Goal: Transaction & Acquisition: Purchase product/service

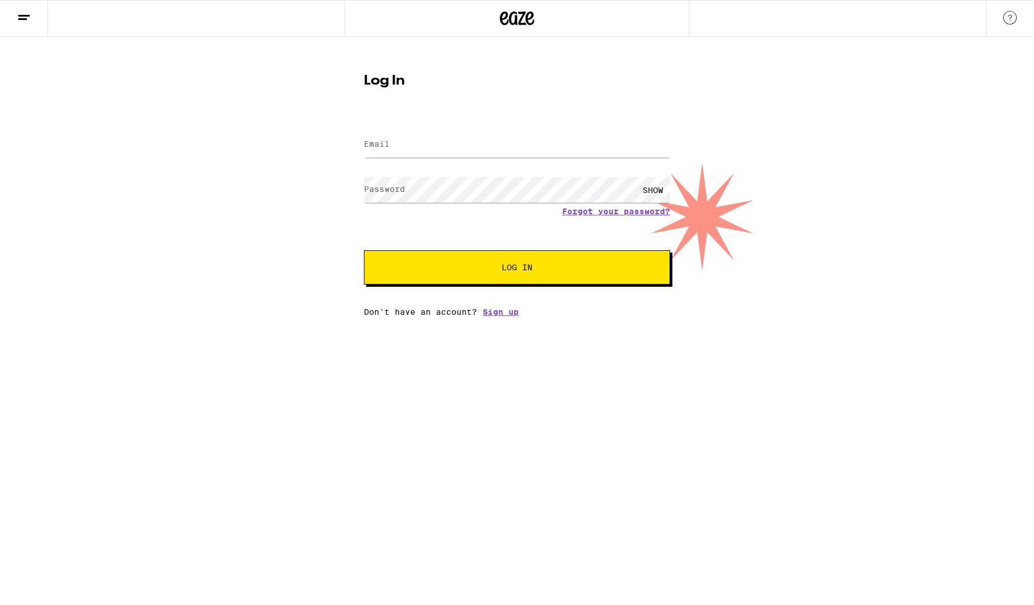
click at [471, 141] on input "Email" at bounding box center [517, 145] width 306 height 26
click at [512, 145] on input "Email" at bounding box center [517, 145] width 306 height 26
click at [534, 190] on div "SHOW" at bounding box center [517, 190] width 306 height 34
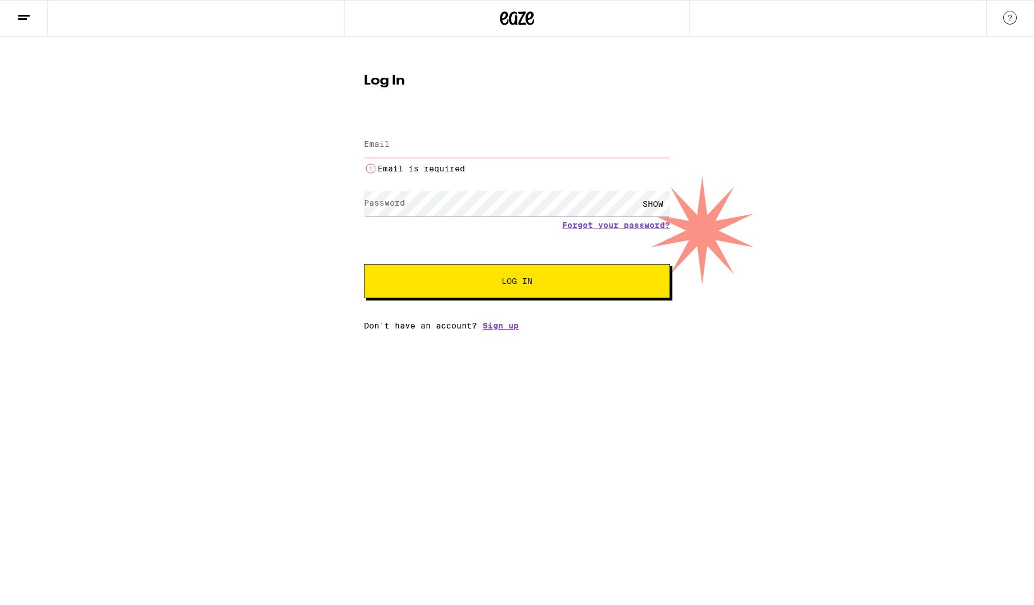
click at [513, 154] on input "Email" at bounding box center [517, 145] width 306 height 26
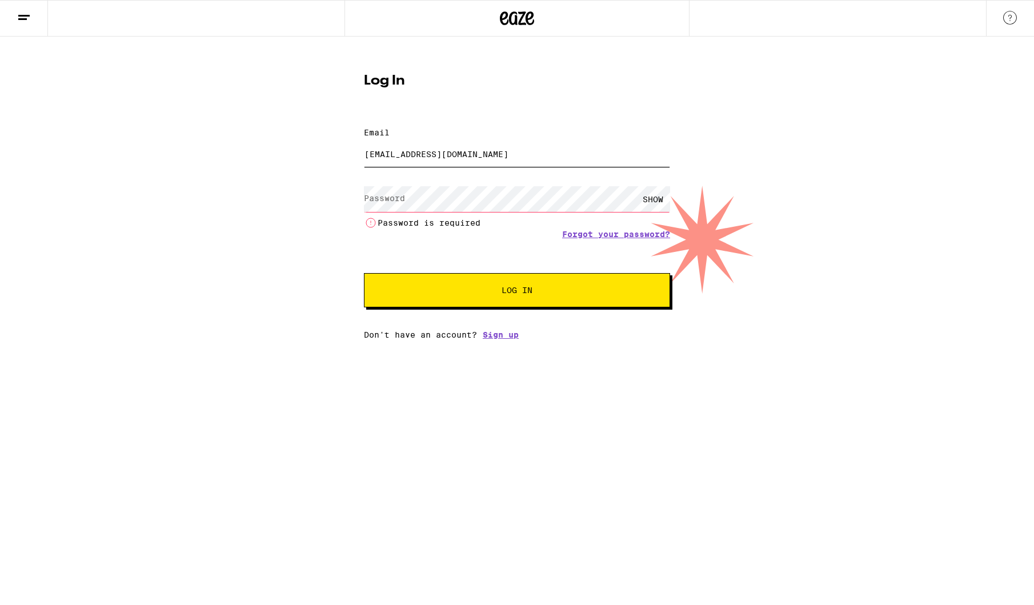
type input "[EMAIL_ADDRESS][DOMAIN_NAME]"
click at [404, 194] on label "Password" at bounding box center [384, 198] width 41 height 9
click at [381, 194] on label "Password" at bounding box center [384, 198] width 41 height 9
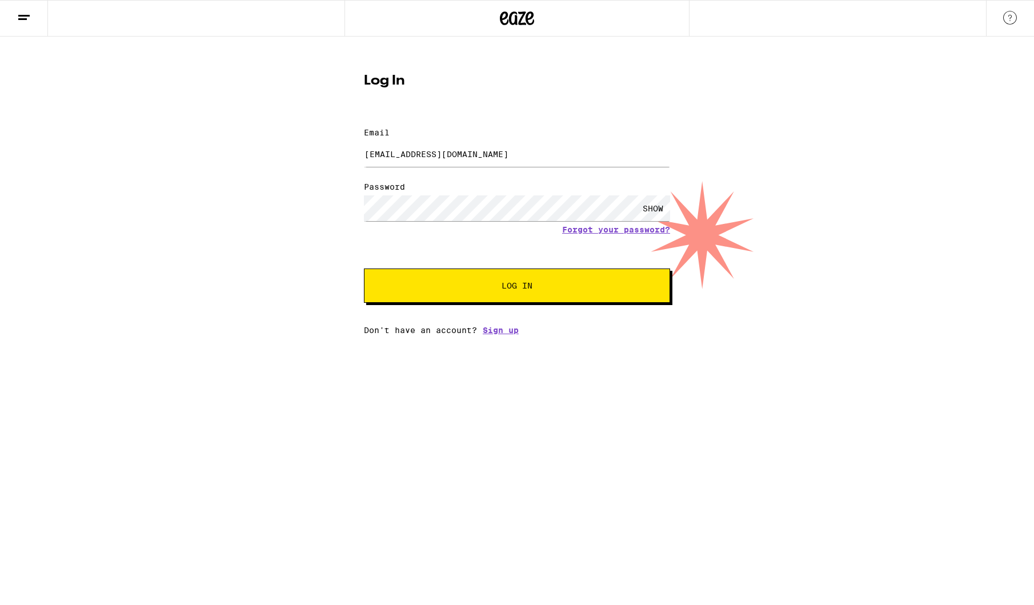
click at [542, 282] on span "Log In" at bounding box center [517, 286] width 214 height 8
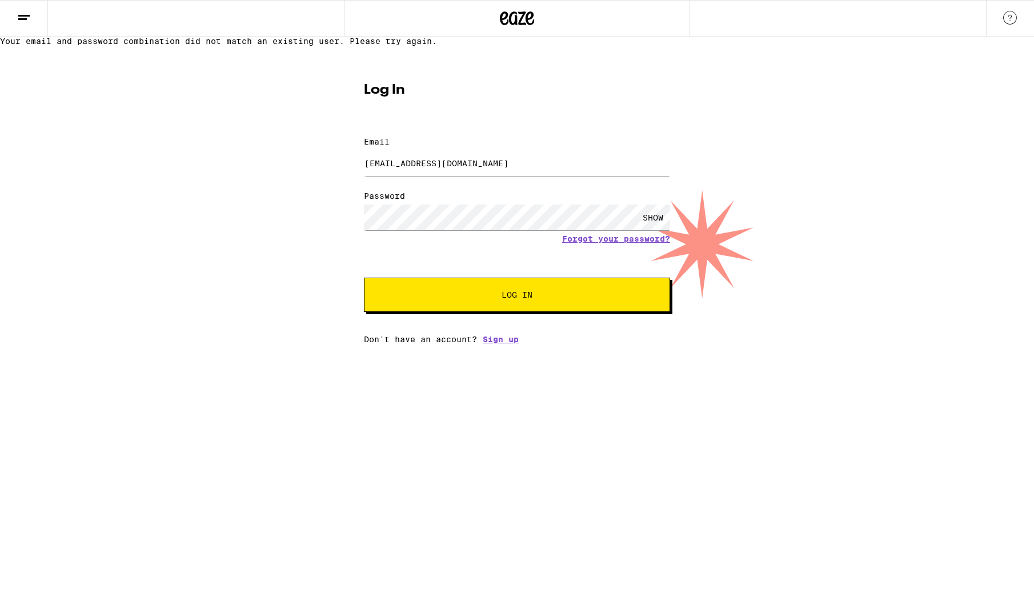
click at [502, 299] on span "Log In" at bounding box center [517, 295] width 31 height 8
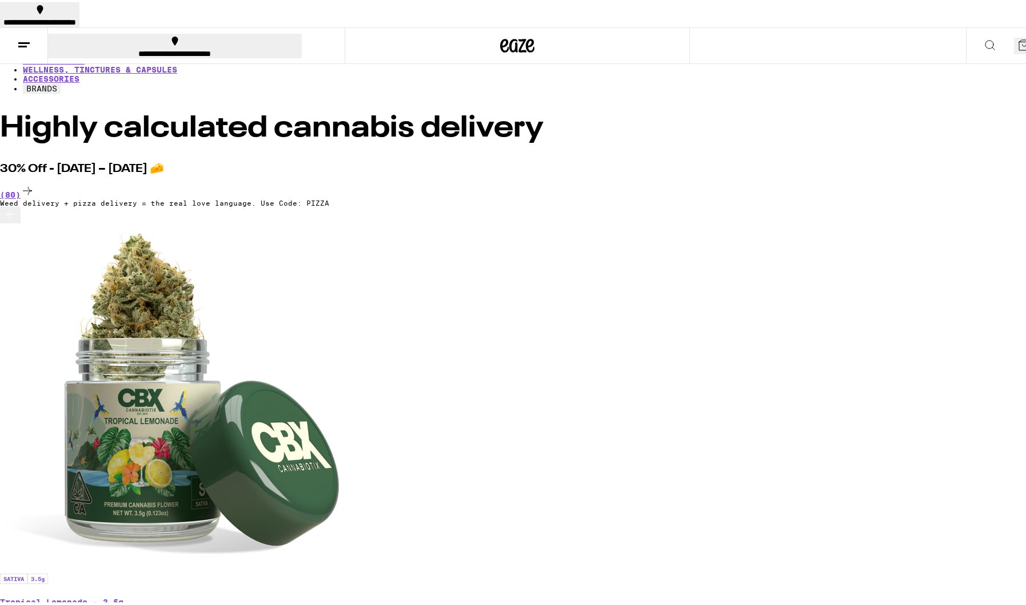
click at [43, 26] on link "SALE" at bounding box center [33, 21] width 21 height 9
click at [1017, 36] on icon at bounding box center [1024, 43] width 14 height 14
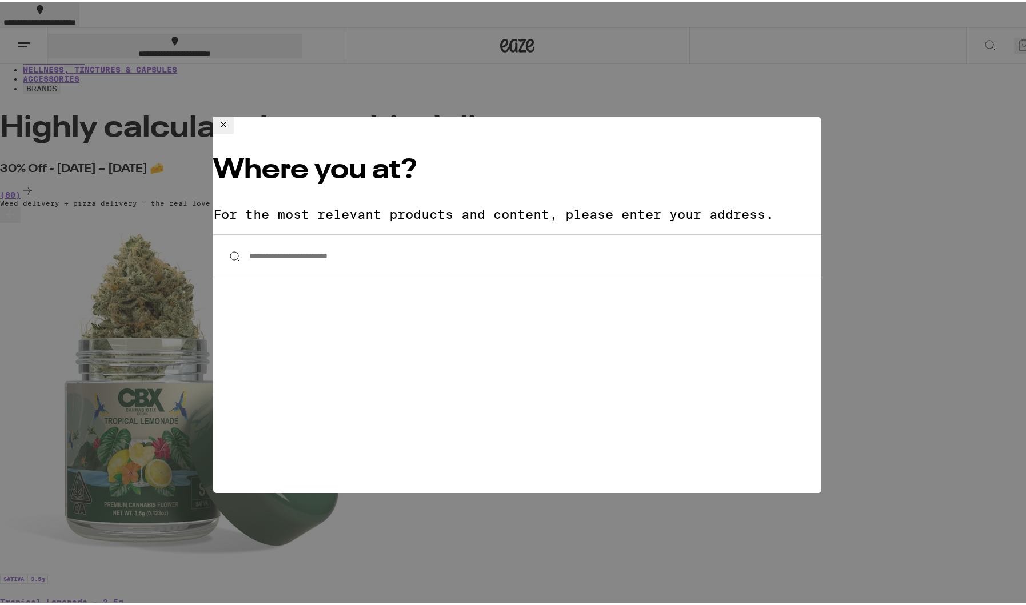
click at [906, 109] on div "**********" at bounding box center [517, 302] width 1034 height 605
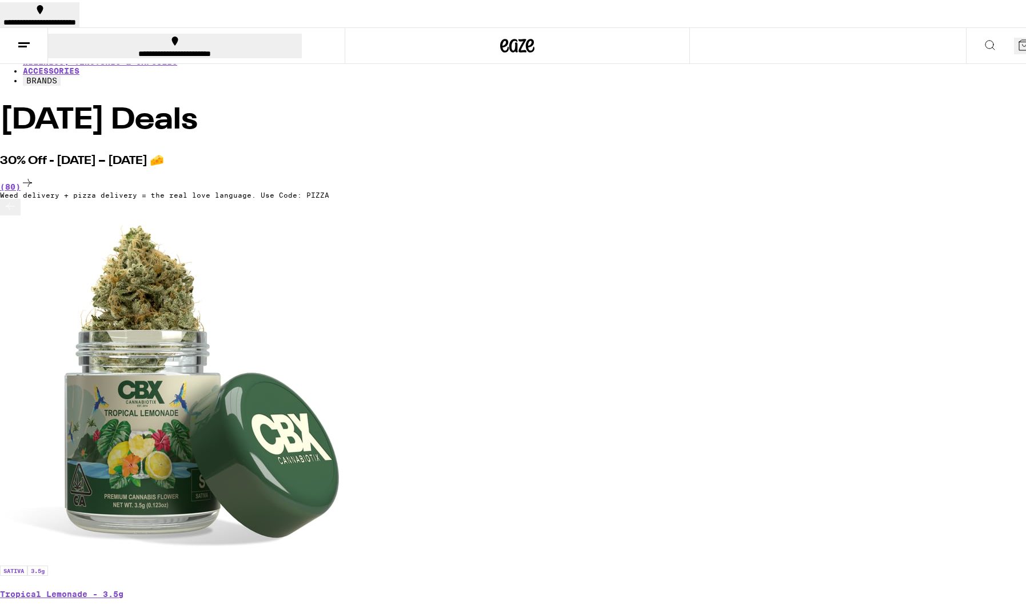
scroll to position [0, 0]
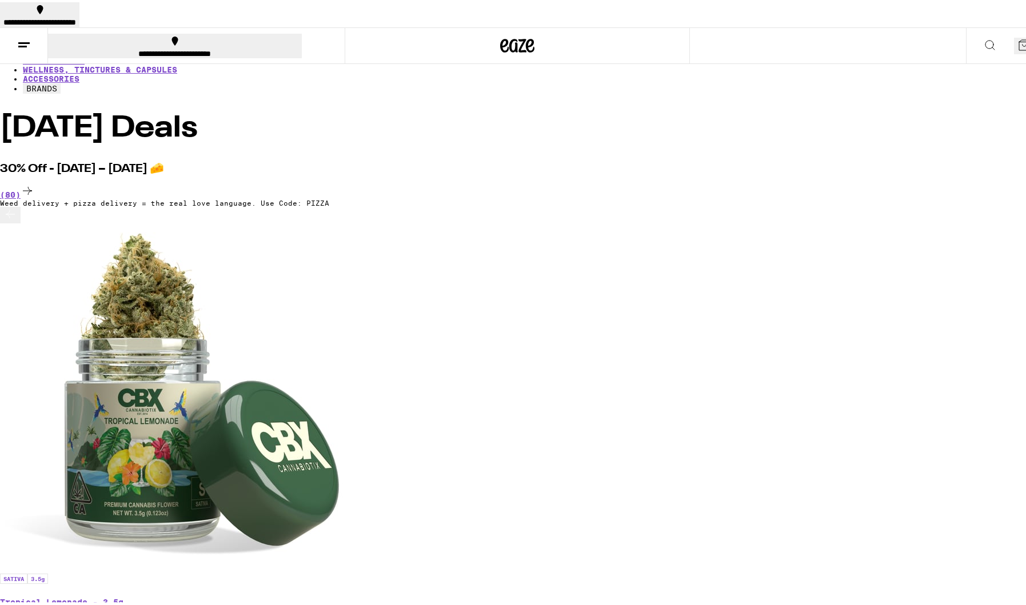
click at [23, 17] on link "HOME" at bounding box center [33, 12] width 21 height 9
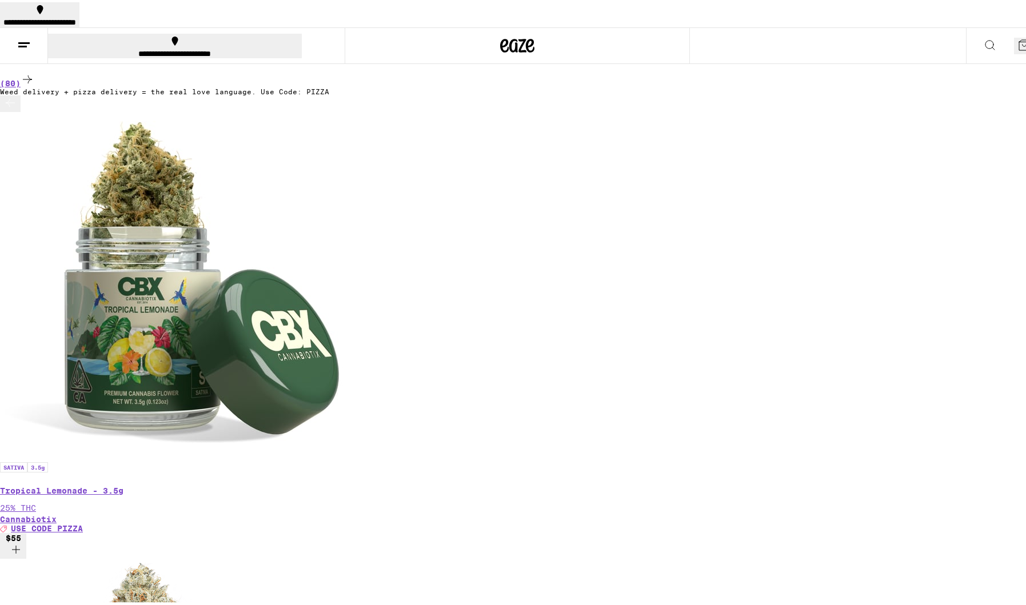
scroll to position [206, 0]
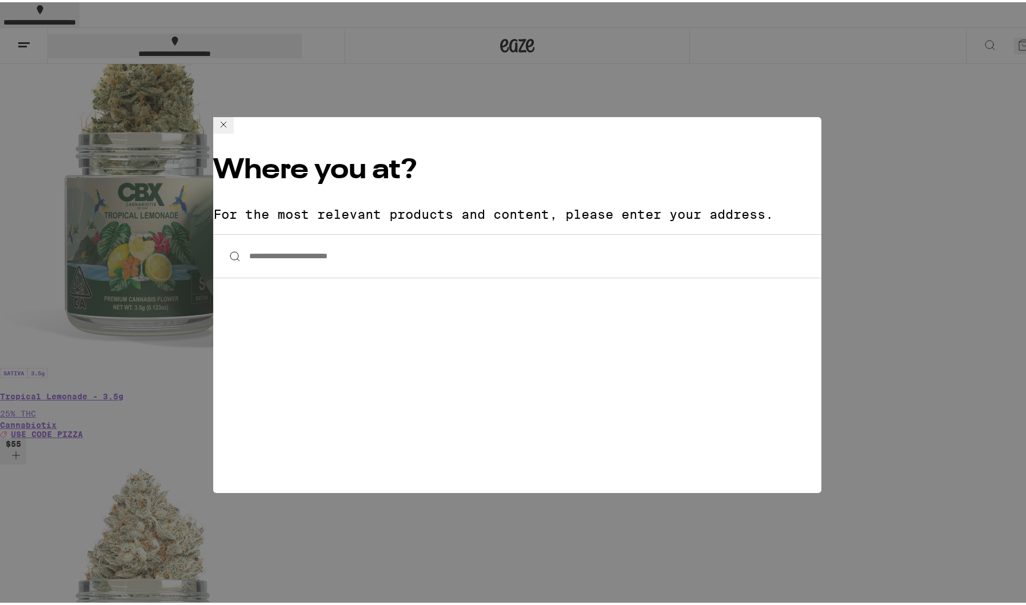
click at [405, 232] on input "**********" at bounding box center [517, 254] width 608 height 44
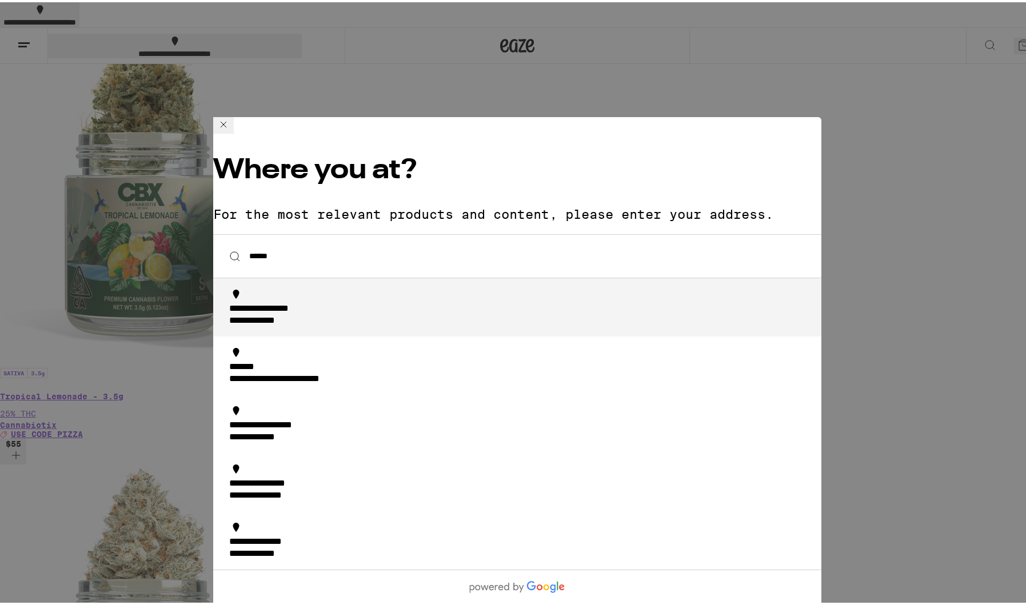
click at [302, 276] on li "**********" at bounding box center [517, 305] width 608 height 58
type input "**********"
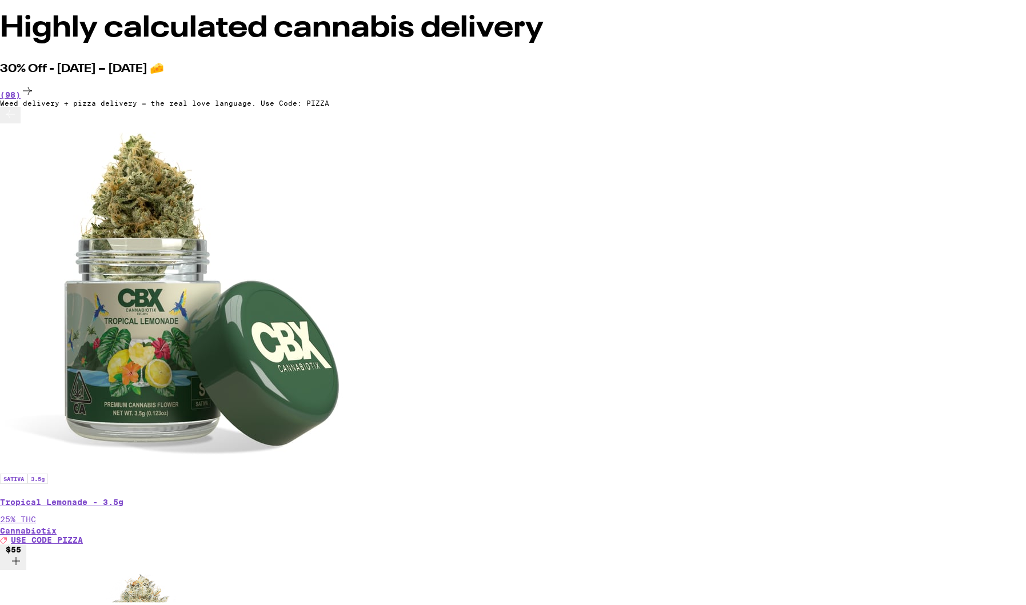
scroll to position [242, 0]
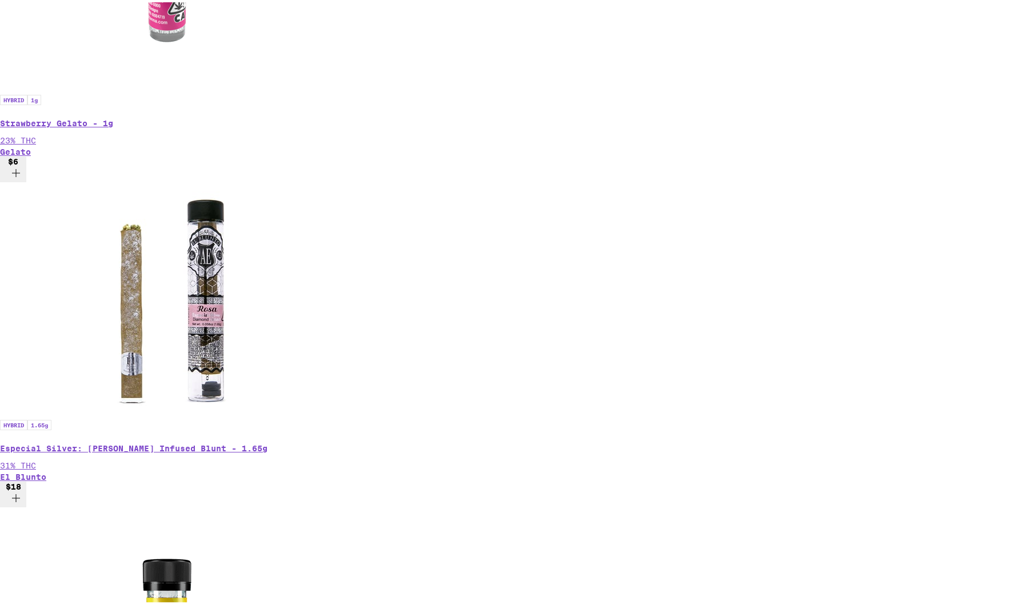
scroll to position [299, 0]
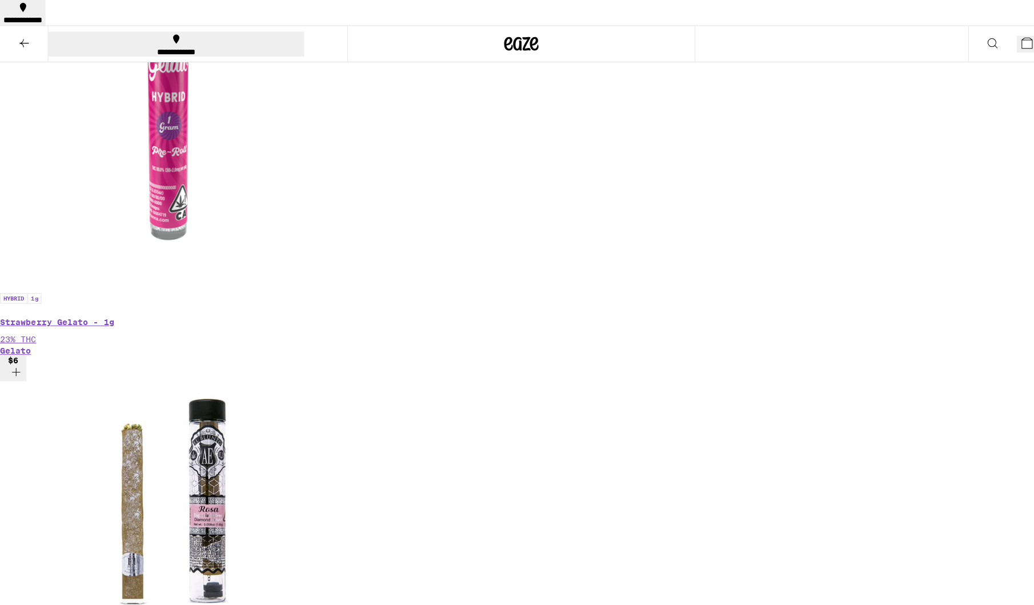
scroll to position [262, 0]
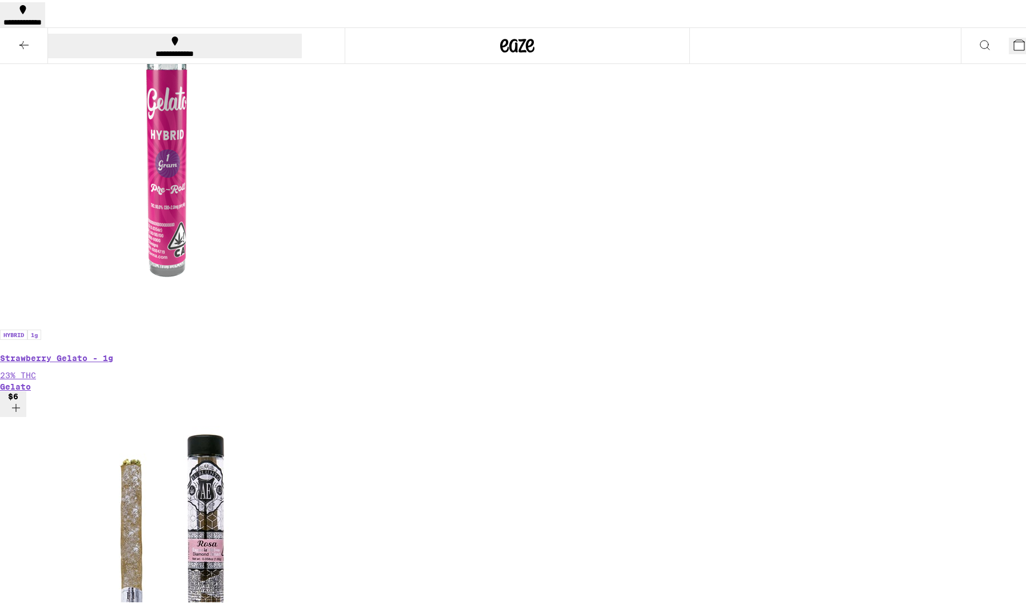
click at [1009, 35] on button "3" at bounding box center [1022, 43] width 26 height 17
